Goal: Transaction & Acquisition: Purchase product/service

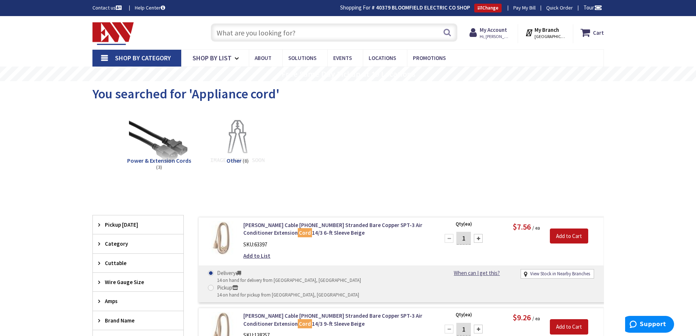
click at [280, 38] on input "text" at bounding box center [334, 32] width 247 height 18
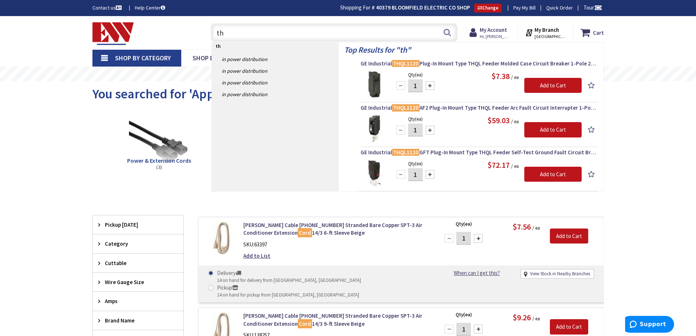
type input "t"
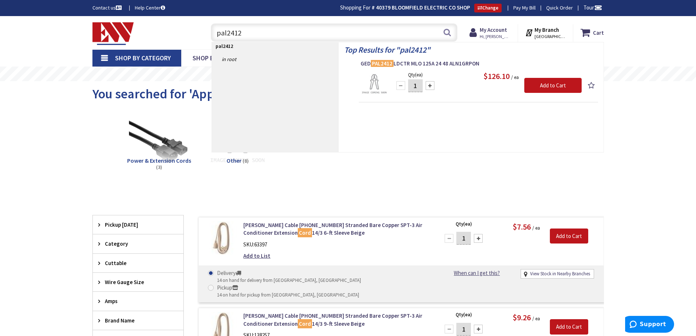
drag, startPoint x: 248, startPoint y: 35, endPoint x: 190, endPoint y: 41, distance: 57.7
click at [190, 40] on div "Toggle Nav pal2412 pal2412 Search Cart My Cart Close You have no items in your …" at bounding box center [348, 32] width 523 height 24
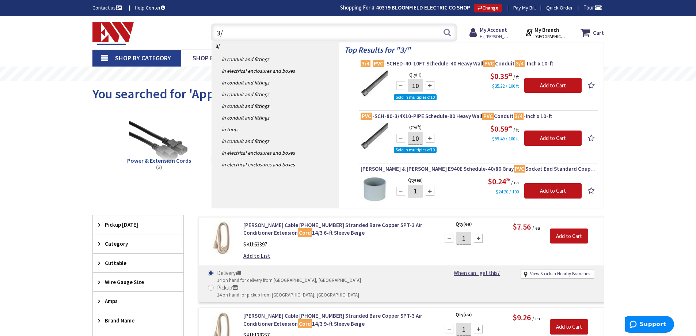
type input "3"
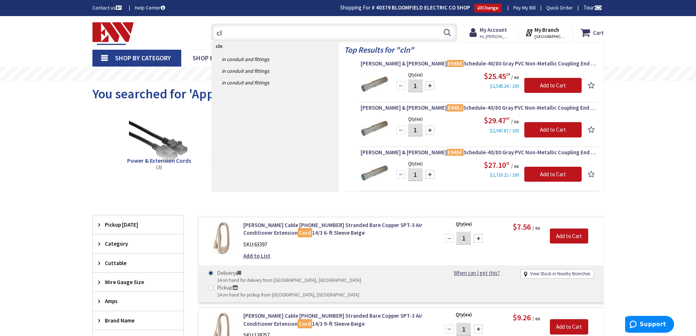
type input "c"
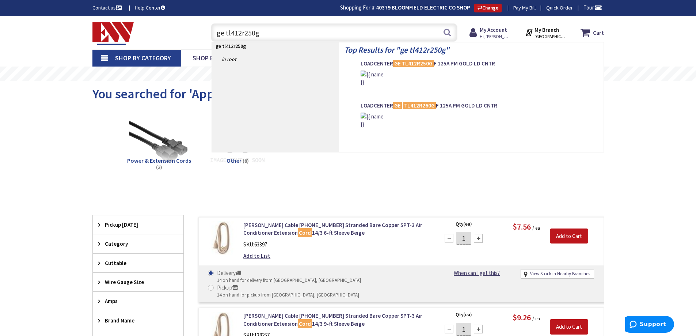
type input "ge tl412r250gf"
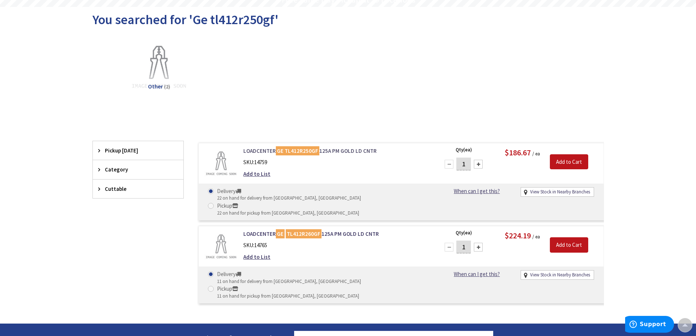
click at [294, 148] on mark "GE TL412R250GF" at bounding box center [298, 150] width 44 height 9
